Goal: Communication & Community: Answer question/provide support

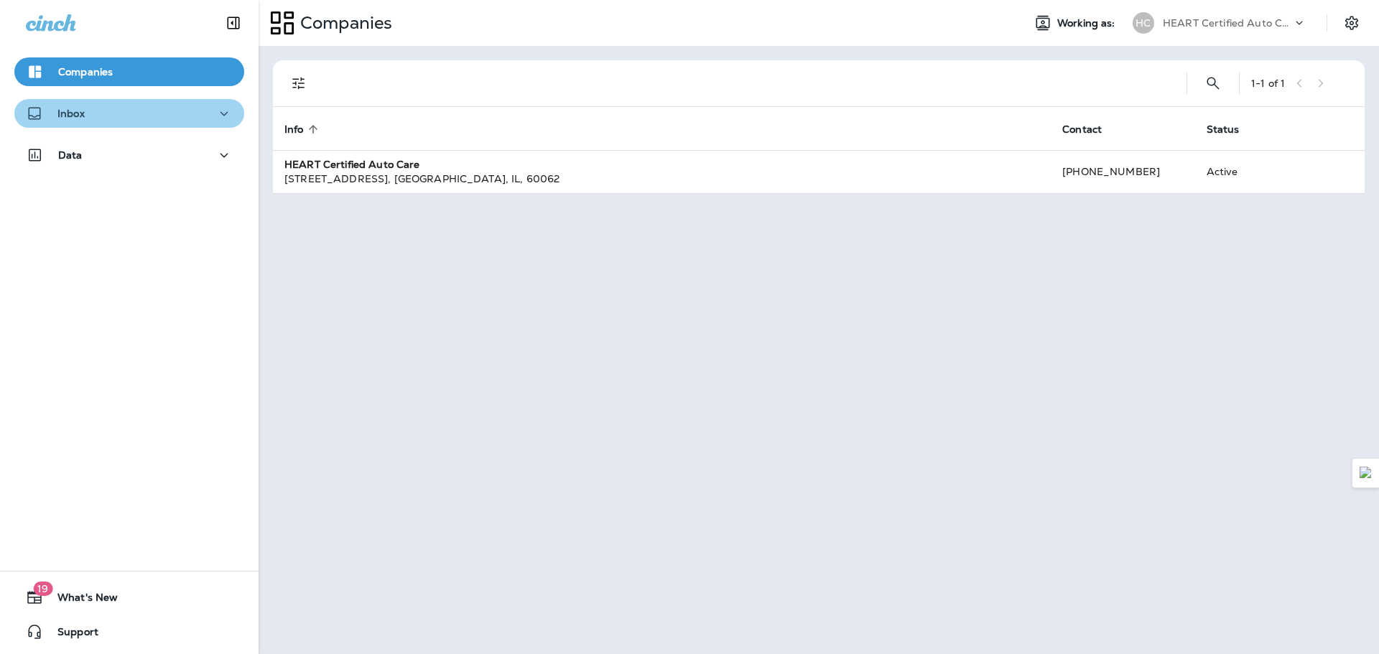
click at [132, 118] on div "Inbox" at bounding box center [129, 114] width 207 height 18
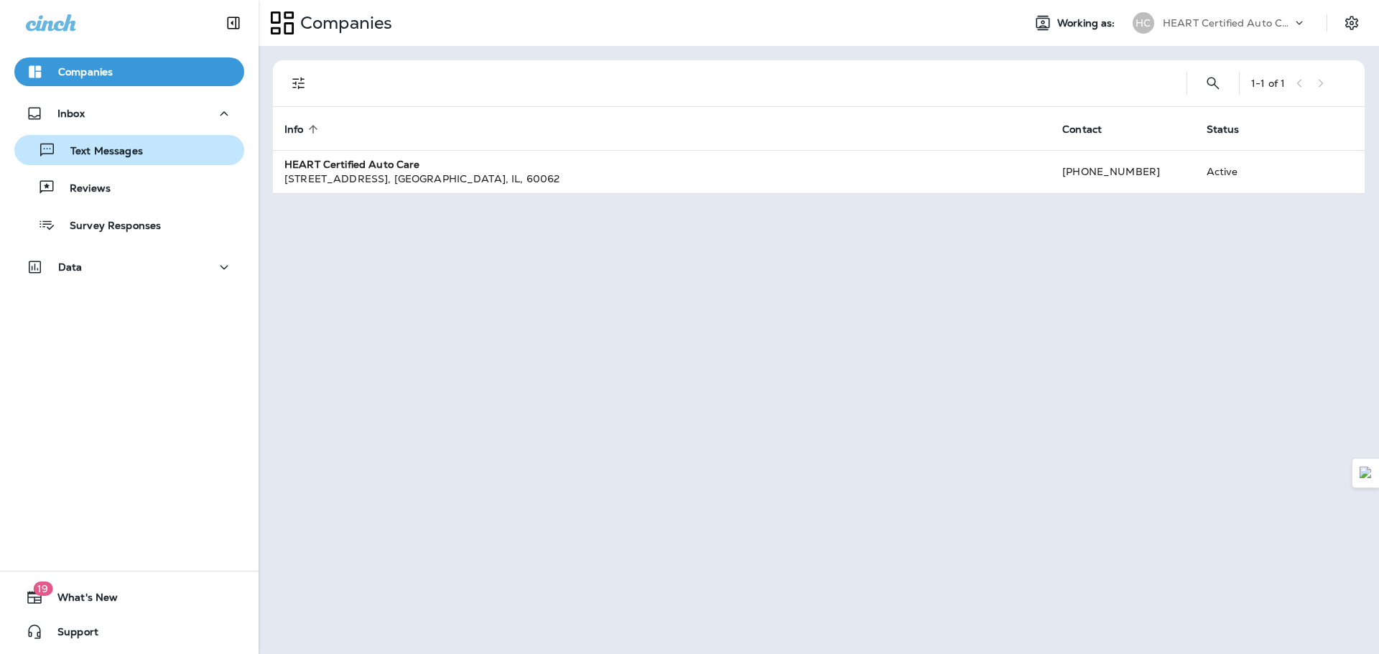
click at [156, 152] on div "Text Messages" at bounding box center [129, 150] width 218 height 22
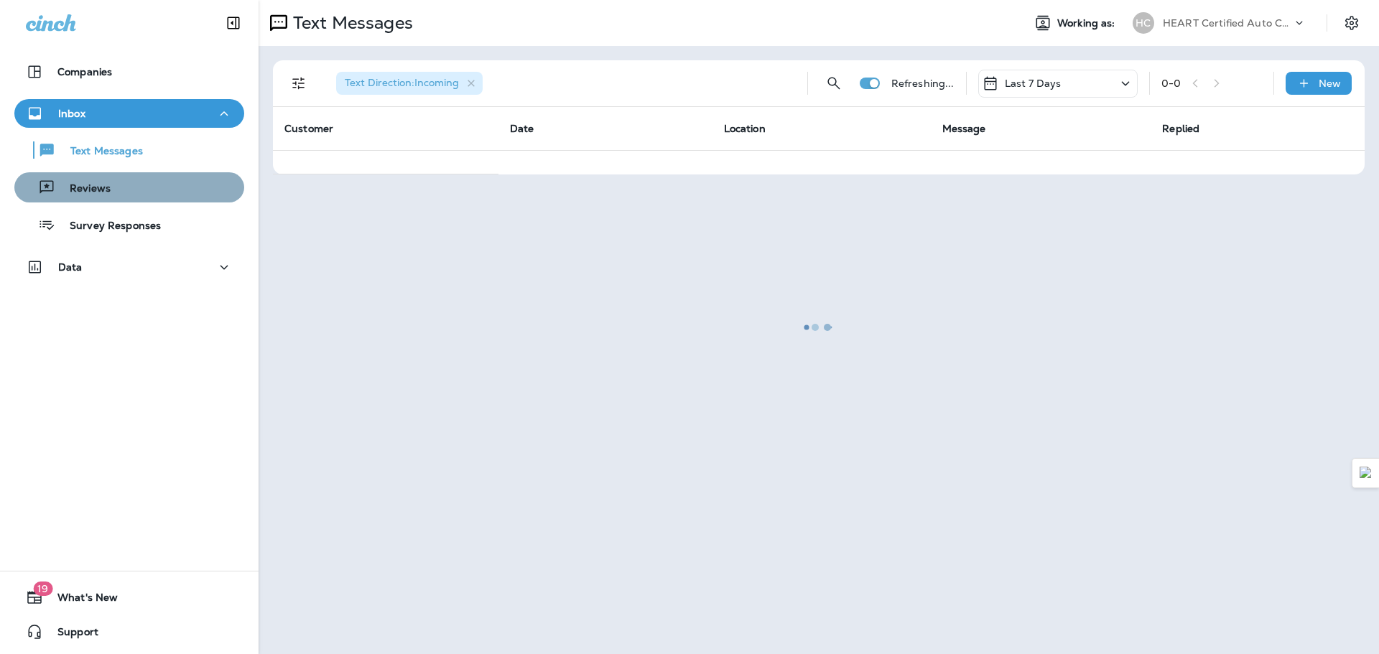
click at [139, 187] on div "Reviews" at bounding box center [129, 188] width 218 height 22
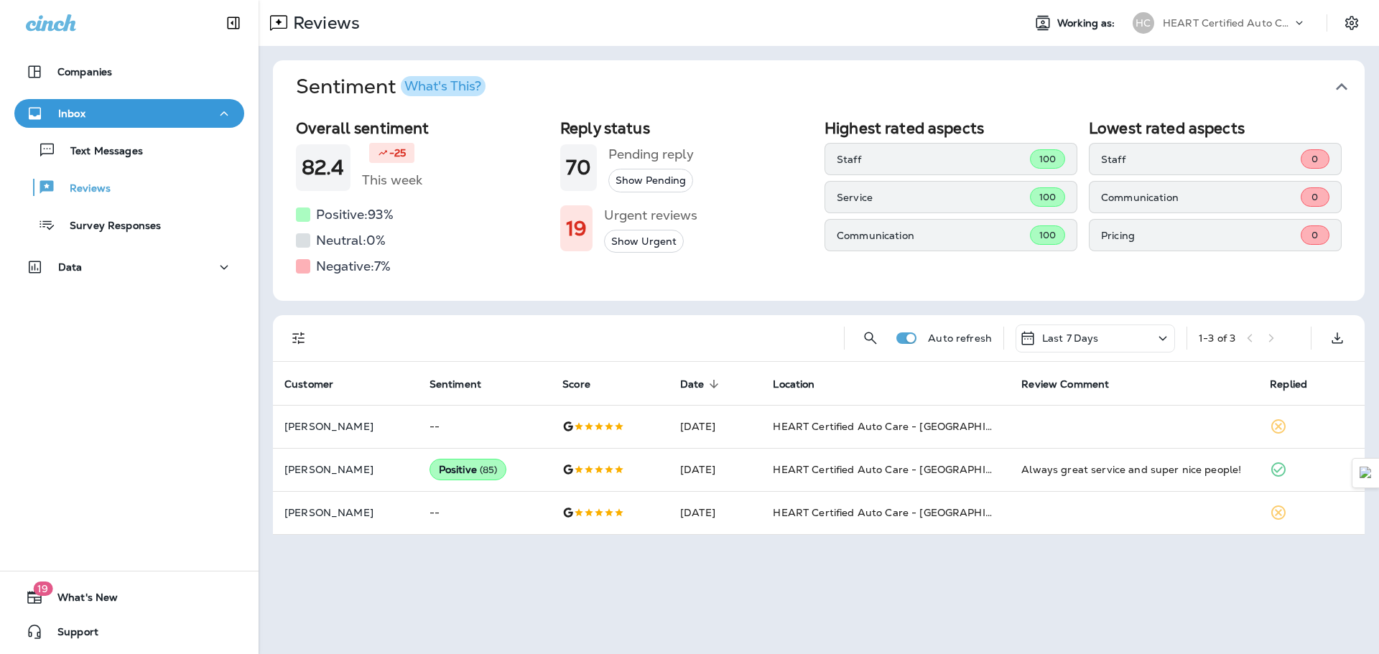
click at [135, 116] on div "Inbox" at bounding box center [129, 114] width 207 height 18
click at [91, 114] on div "Inbox" at bounding box center [129, 114] width 207 height 18
click at [131, 180] on div "Reviews" at bounding box center [129, 188] width 218 height 22
click at [126, 152] on p "Text Messages" at bounding box center [99, 152] width 87 height 14
